Goal: Task Accomplishment & Management: Manage account settings

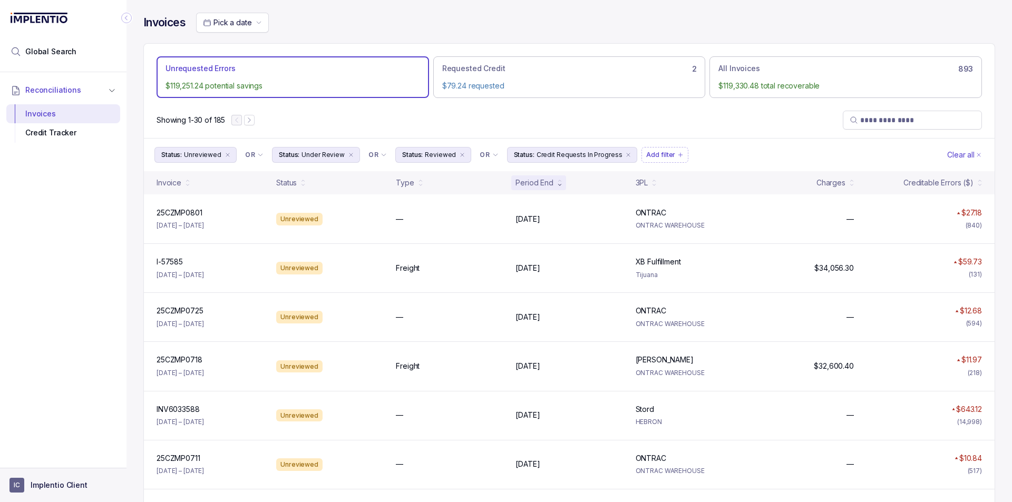
click at [75, 486] on p "Implentio Client" at bounding box center [59, 485] width 57 height 11
click at [61, 459] on p "Logout" at bounding box center [70, 463] width 88 height 11
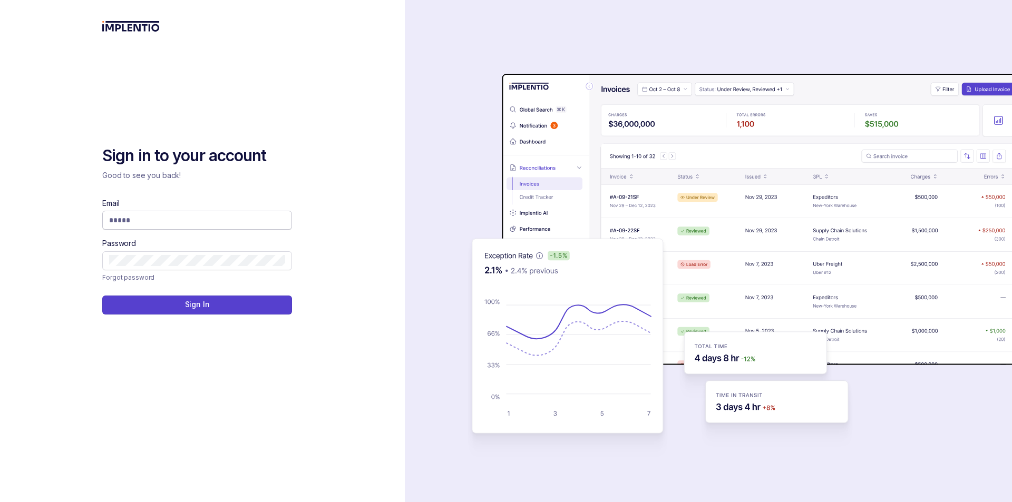
click at [138, 224] on input "Email" at bounding box center [197, 220] width 176 height 11
type input "**********"
